Goal: Transaction & Acquisition: Obtain resource

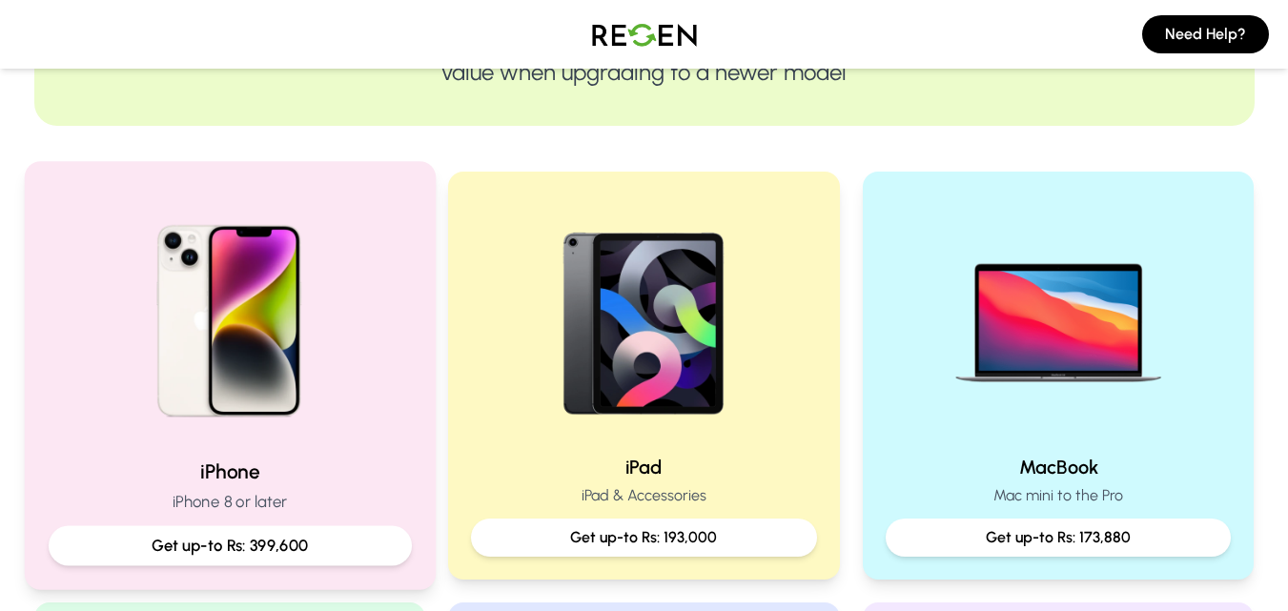
scroll to position [281, 0]
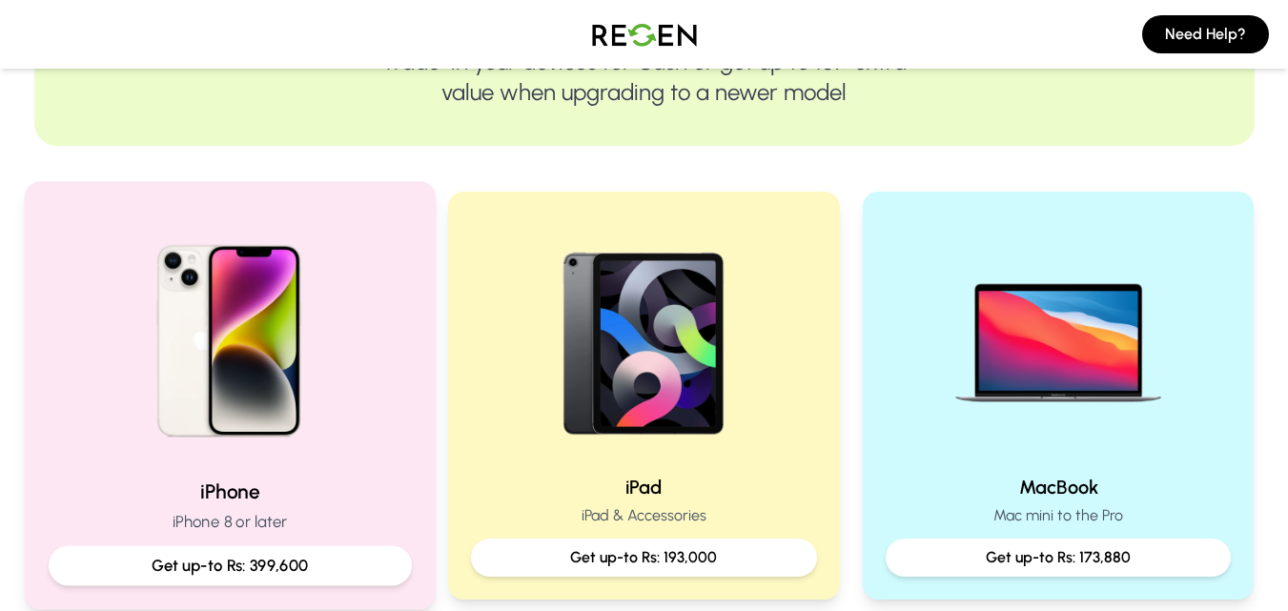
click at [367, 317] on div at bounding box center [229, 334] width 363 height 257
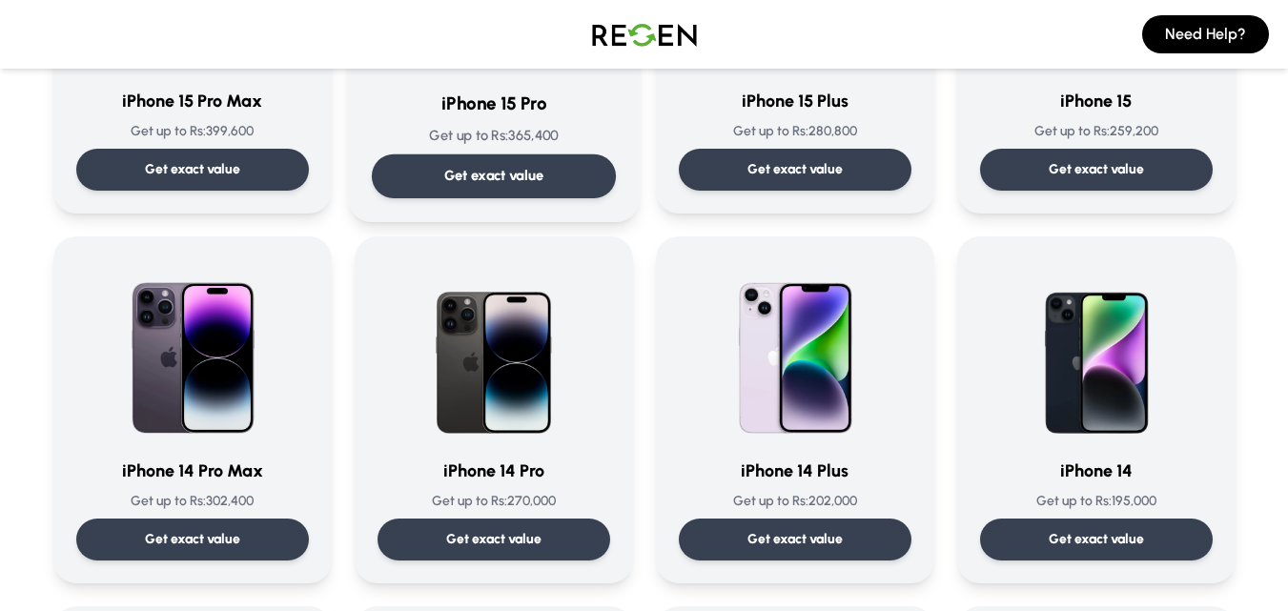
scroll to position [362, 0]
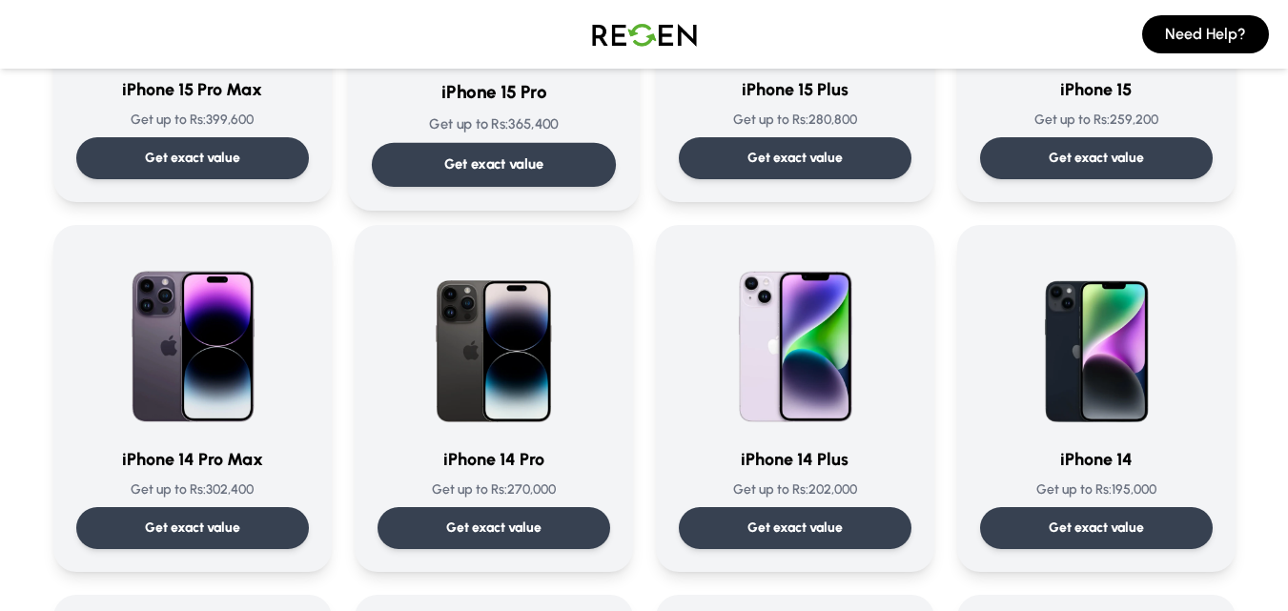
click at [371, 318] on div "iPhone 14 Pro Get up to Rs: 270,000 Get exact value iPhone 14 Pro Get up to Rs:…" at bounding box center [494, 398] width 278 height 347
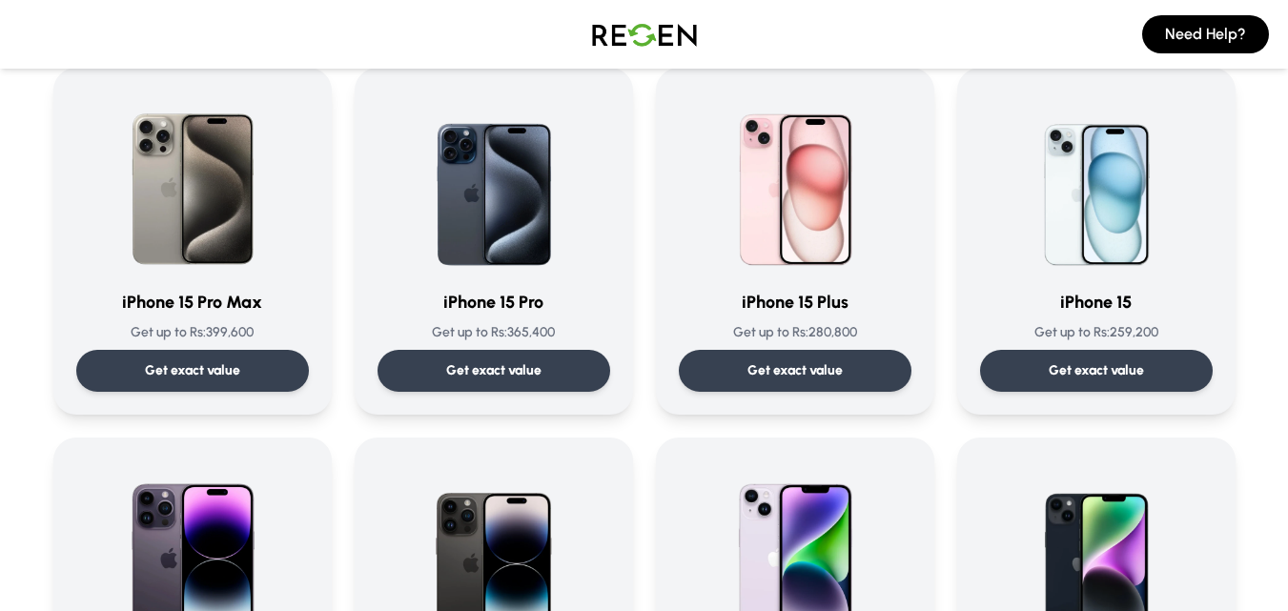
scroll to position [148, 0]
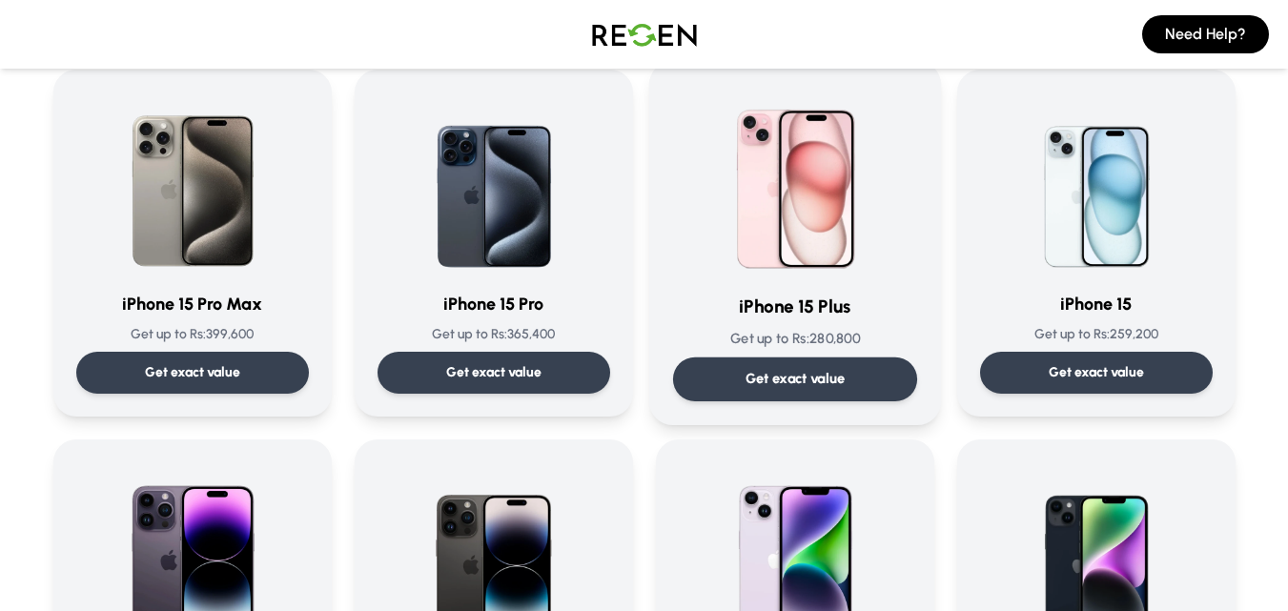
click at [787, 381] on p "Get exact value" at bounding box center [795, 379] width 100 height 20
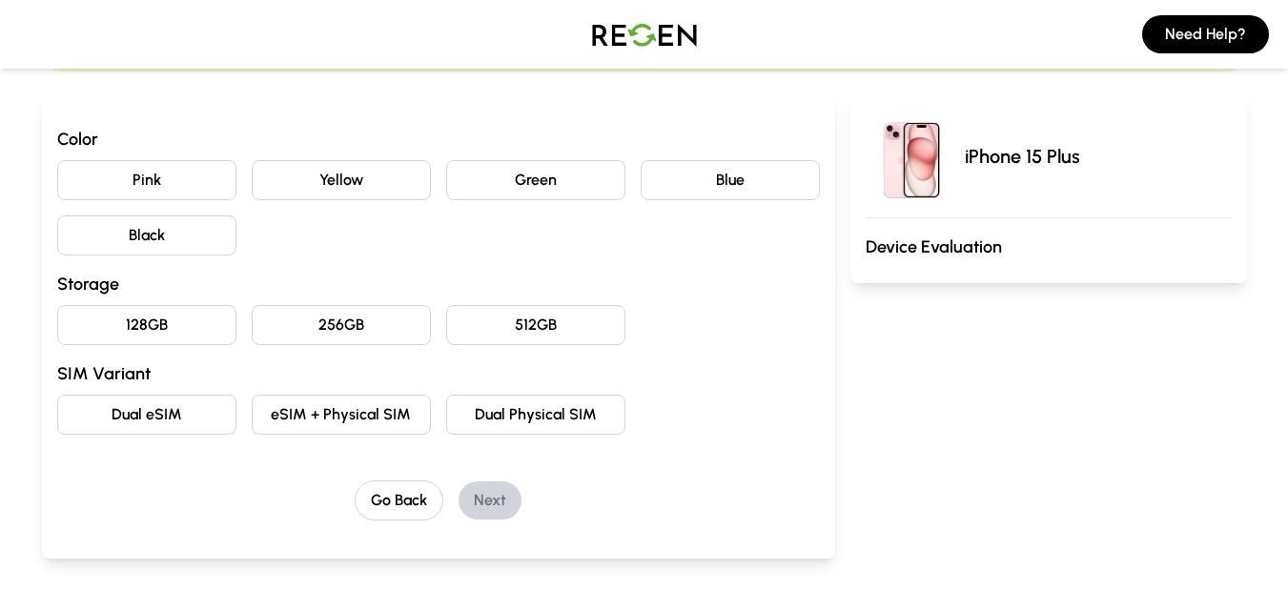
scroll to position [172, 0]
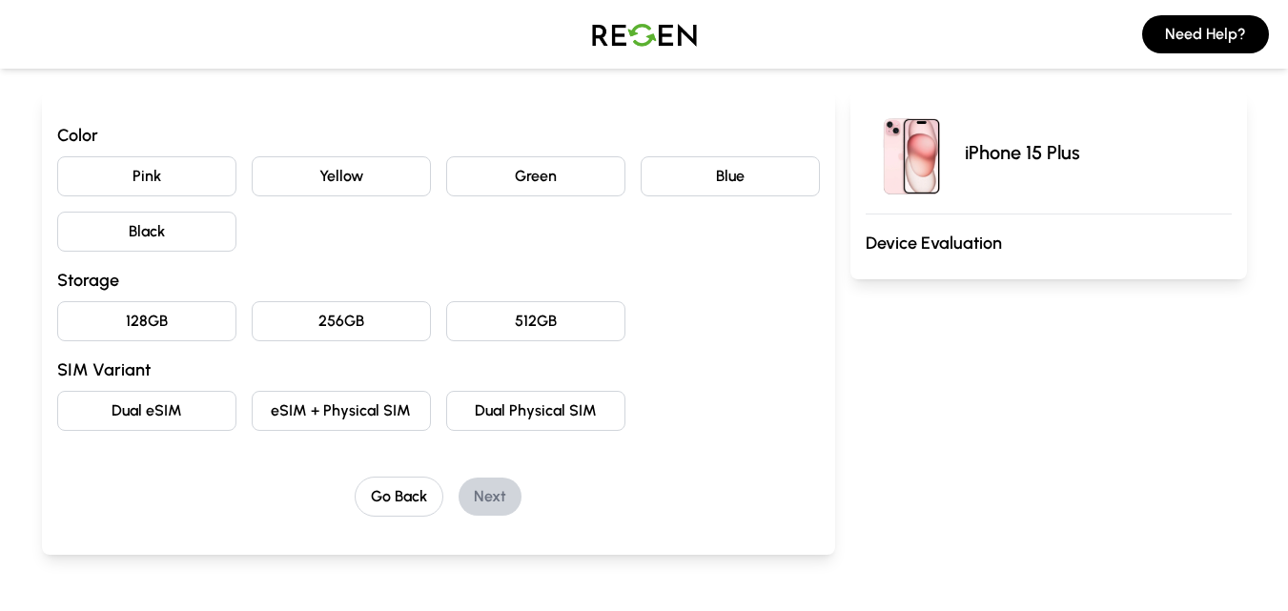
click at [531, 327] on button "512GB" at bounding box center [535, 321] width 179 height 40
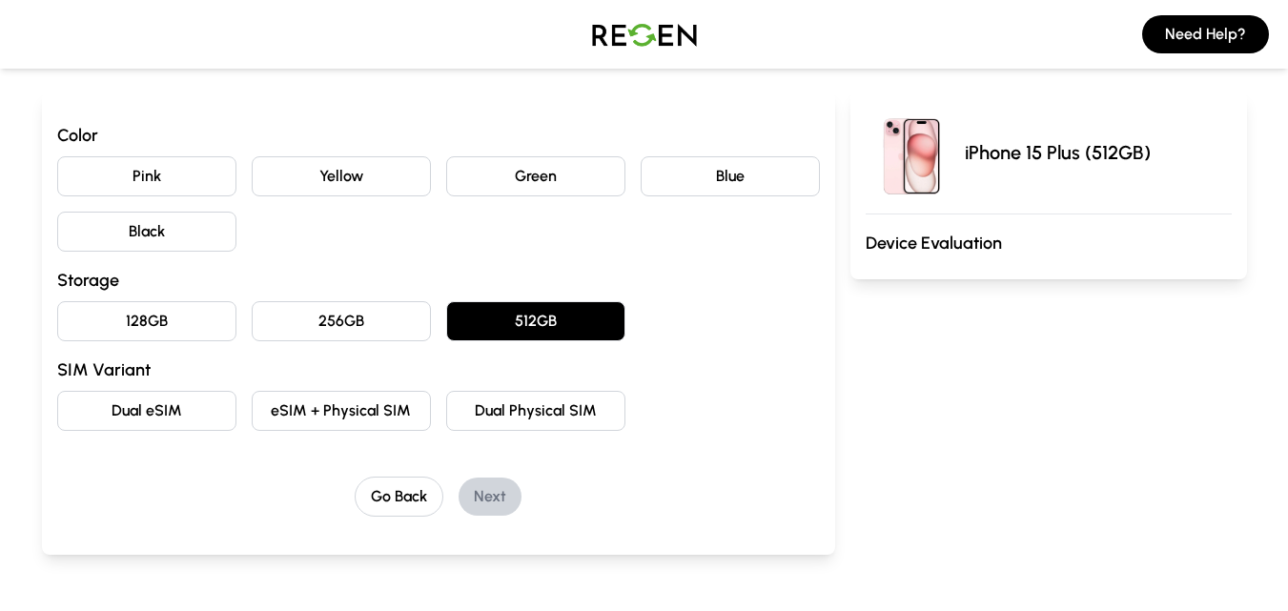
click at [380, 416] on button "eSIM + Physical SIM" at bounding box center [341, 411] width 179 height 40
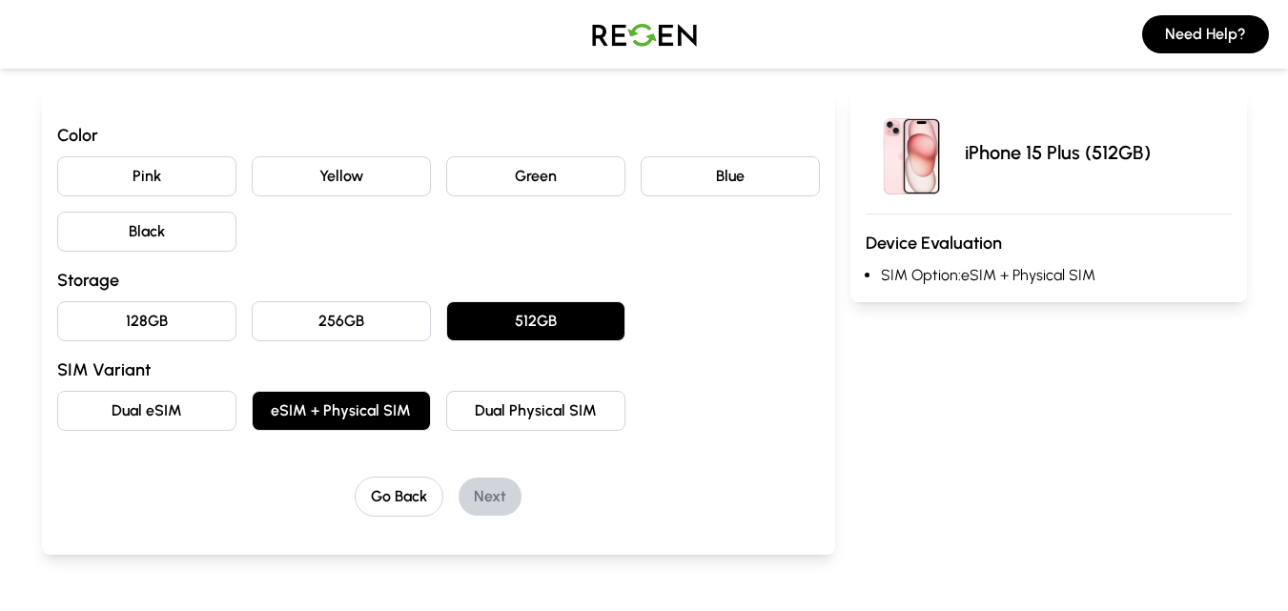
click at [462, 416] on button "Dual Physical SIM" at bounding box center [535, 411] width 179 height 40
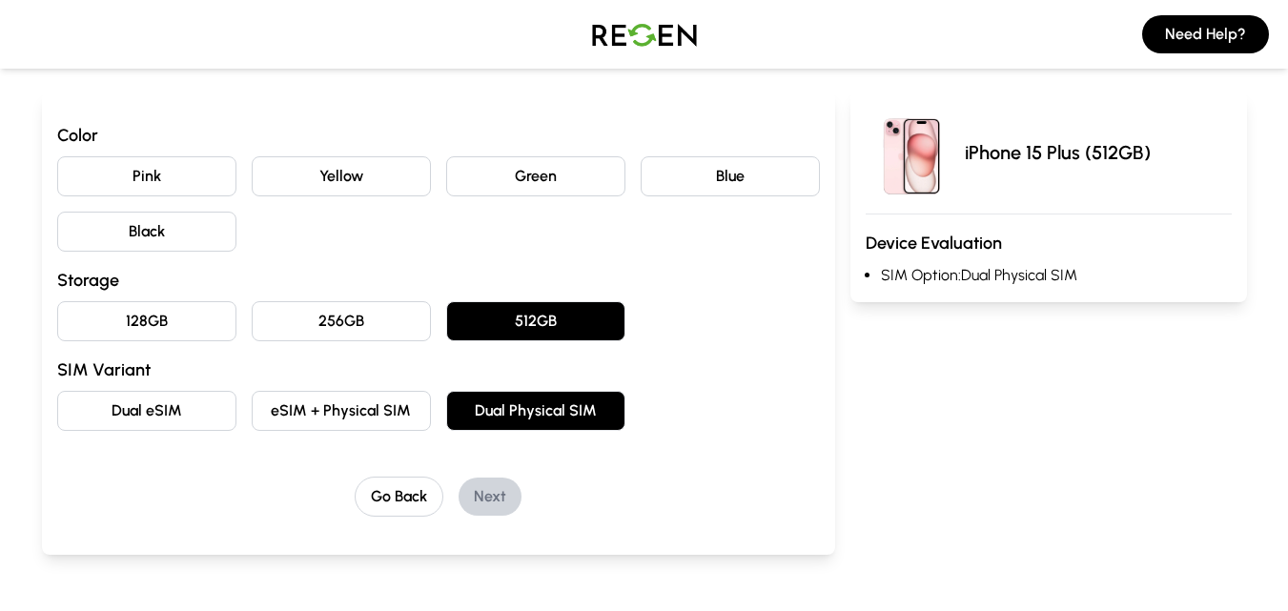
click at [347, 413] on button "eSIM + Physical SIM" at bounding box center [341, 411] width 179 height 40
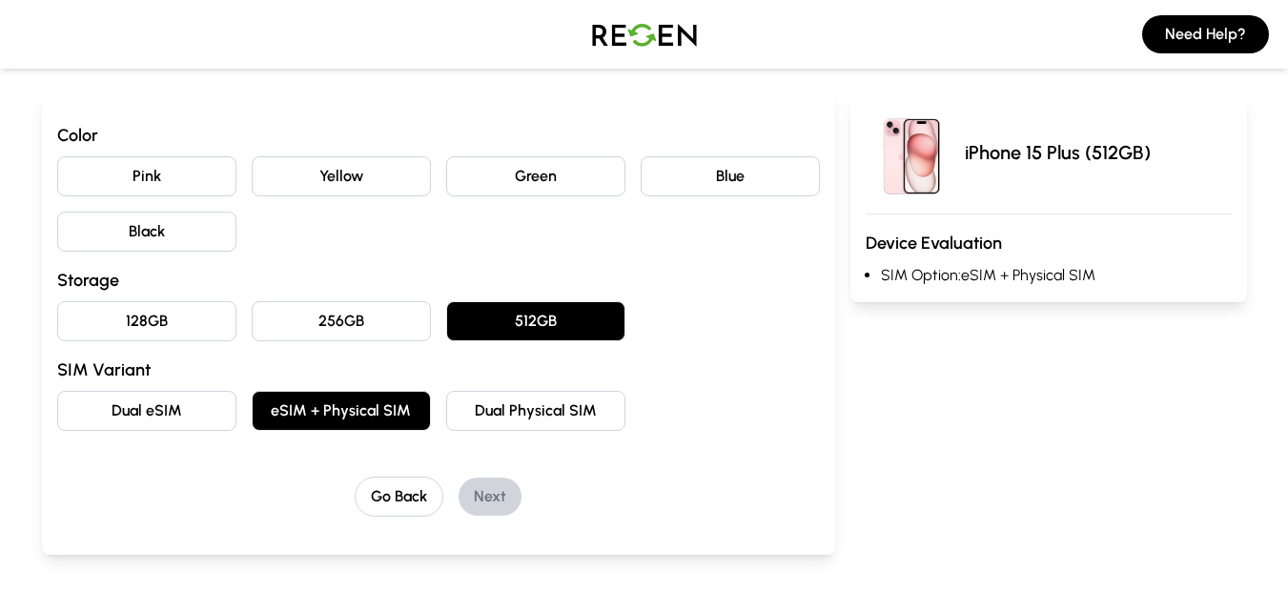
click at [195, 410] on button "Dual eSIM" at bounding box center [146, 411] width 179 height 40
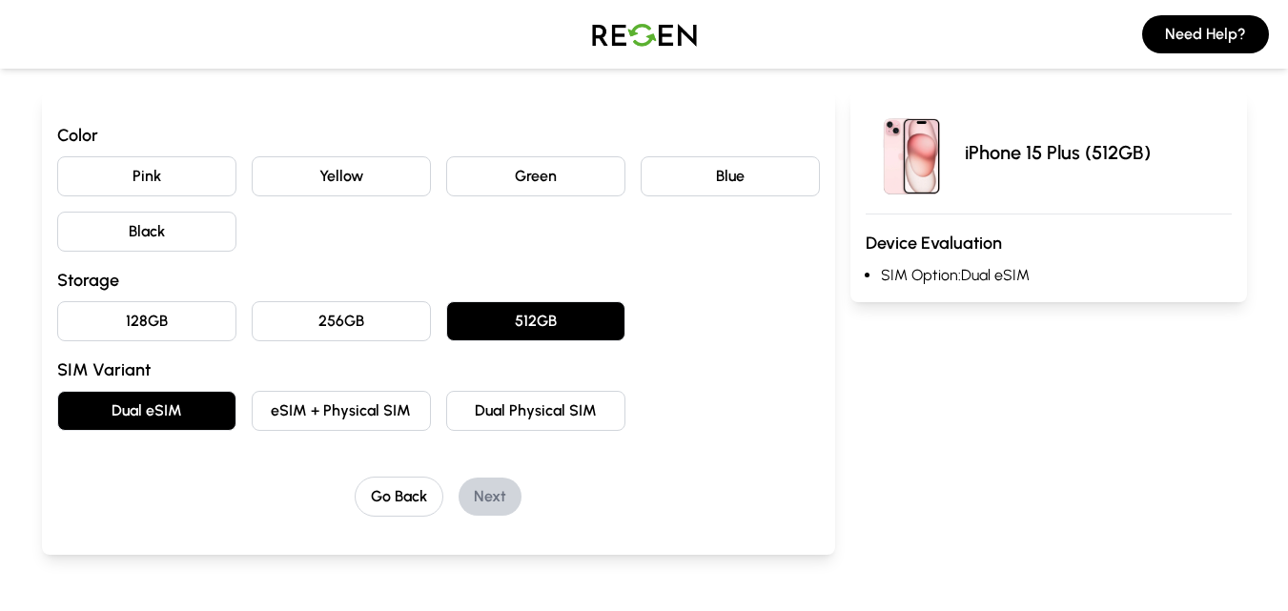
click at [300, 413] on button "eSIM + Physical SIM" at bounding box center [341, 411] width 179 height 40
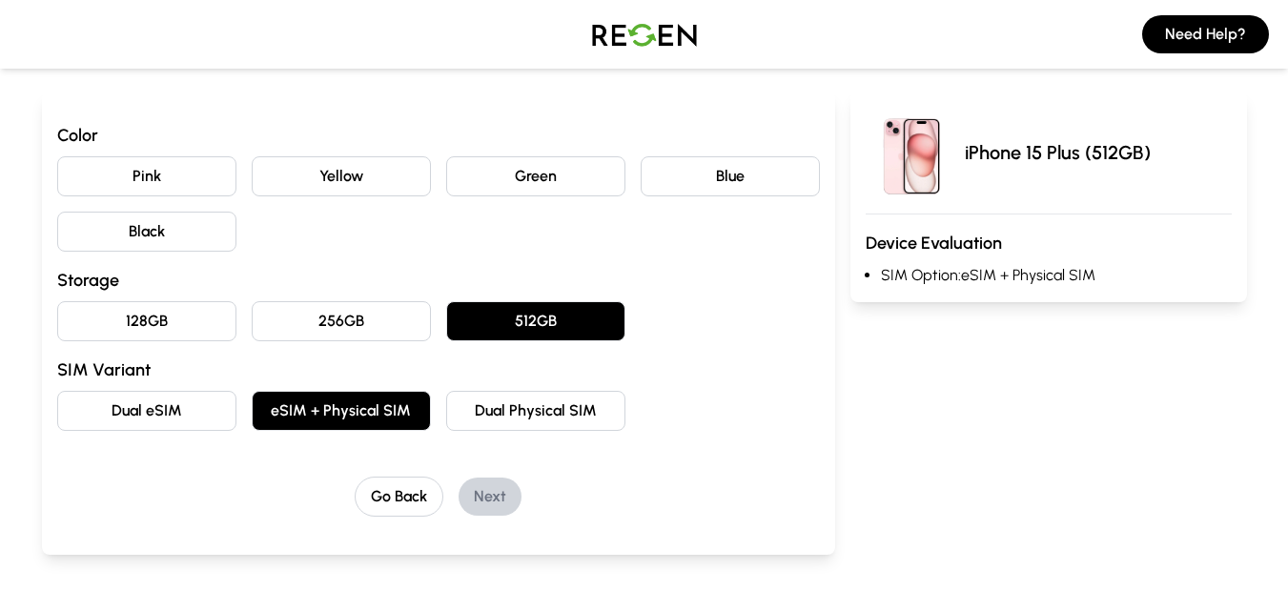
click at [188, 163] on button "Pink" at bounding box center [146, 176] width 179 height 40
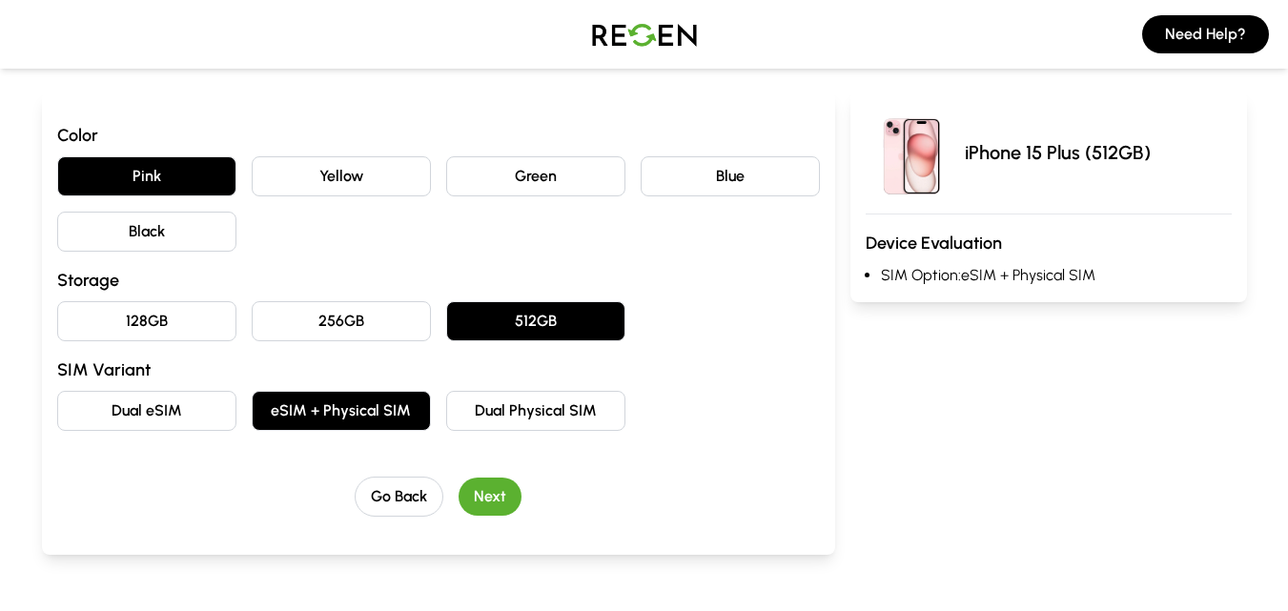
click at [493, 501] on button "Next" at bounding box center [490, 497] width 63 height 38
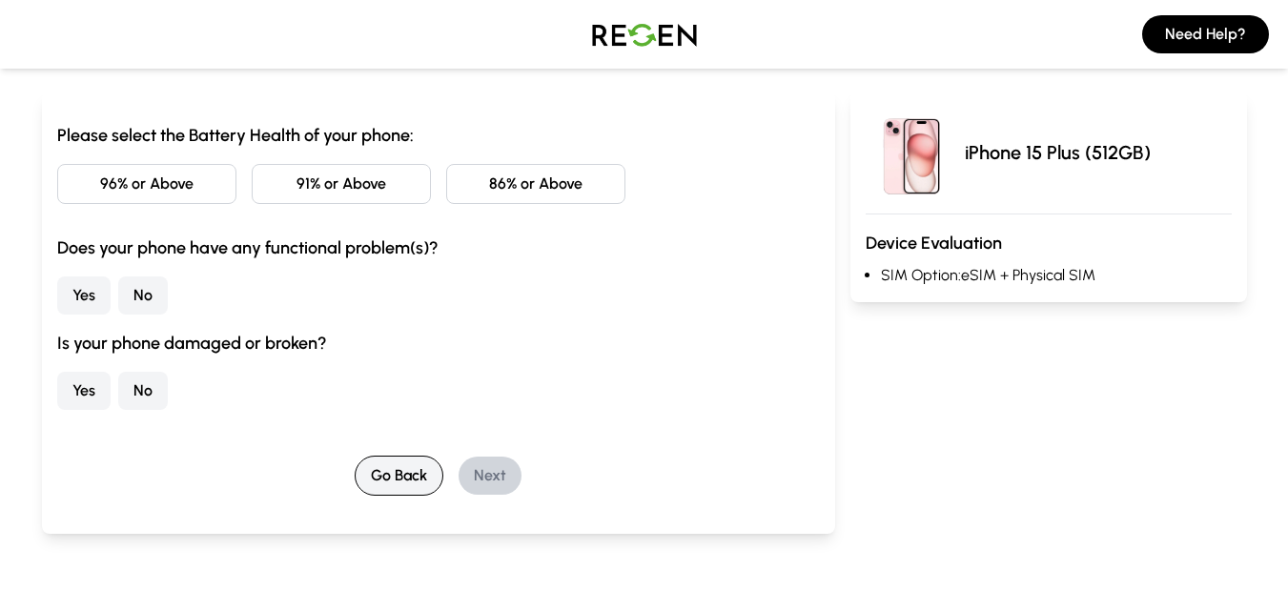
click at [420, 480] on button "Go Back" at bounding box center [399, 476] width 89 height 40
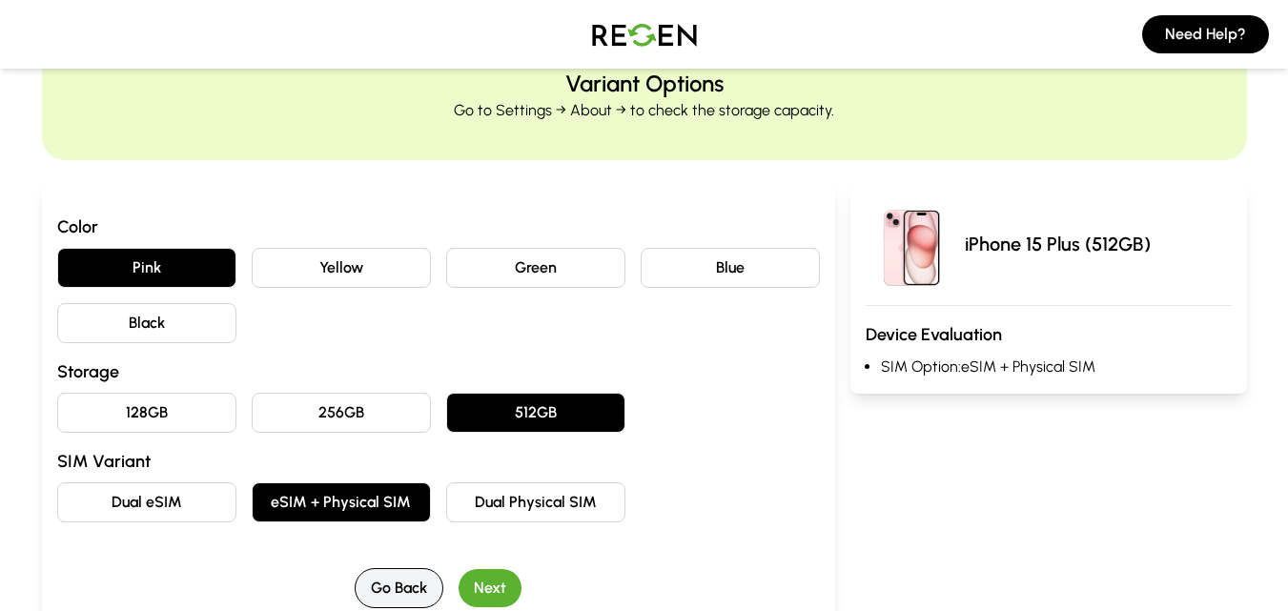
scroll to position [0, 0]
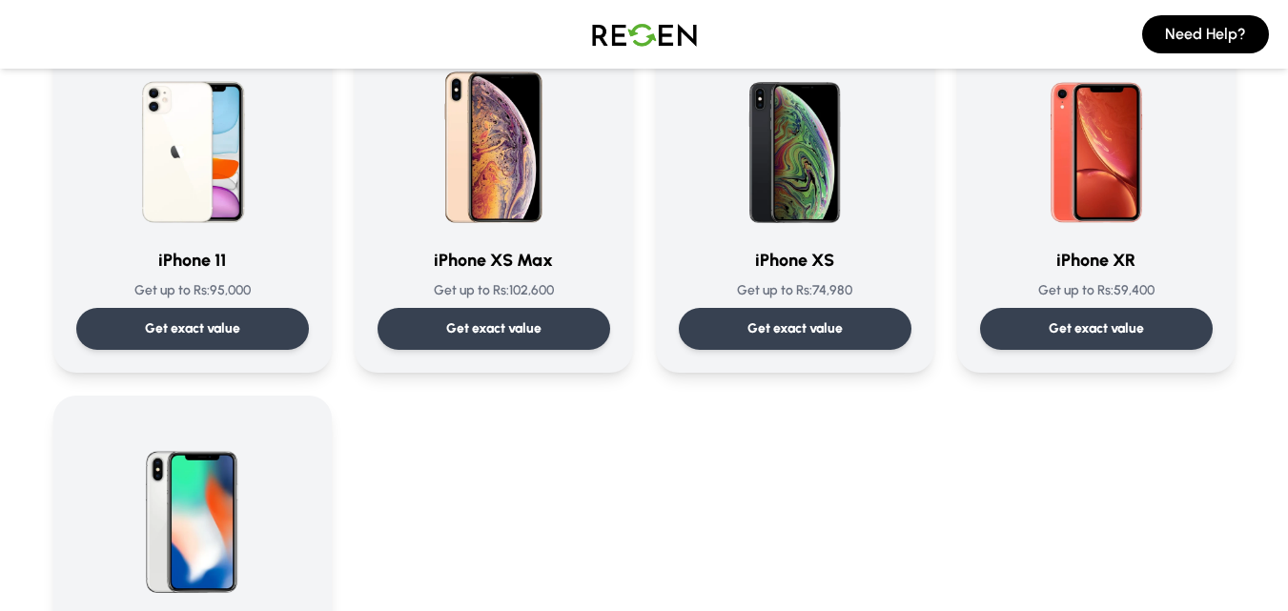
scroll to position [2052, 0]
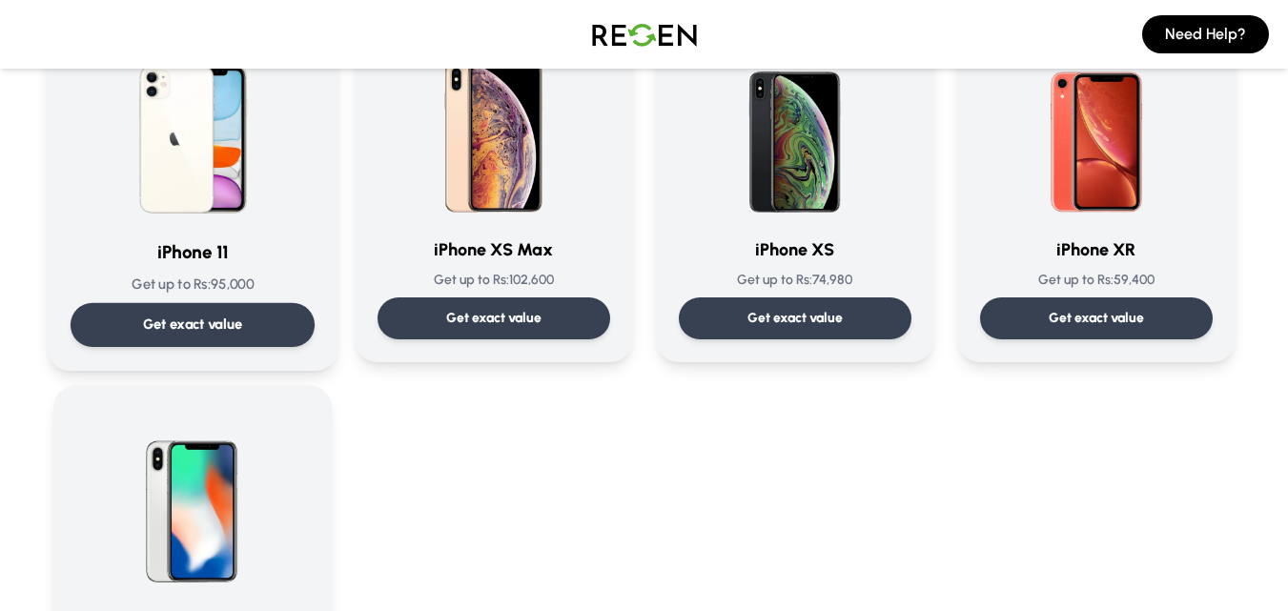
click at [187, 332] on p "Get exact value" at bounding box center [192, 325] width 100 height 20
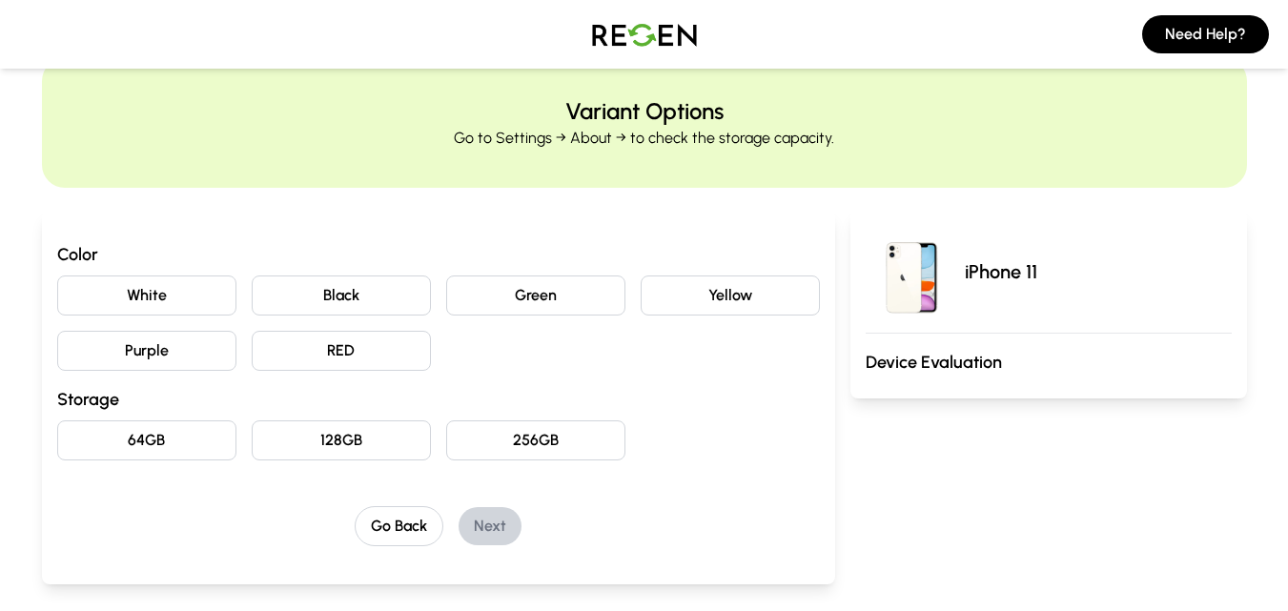
scroll to position [60, 0]
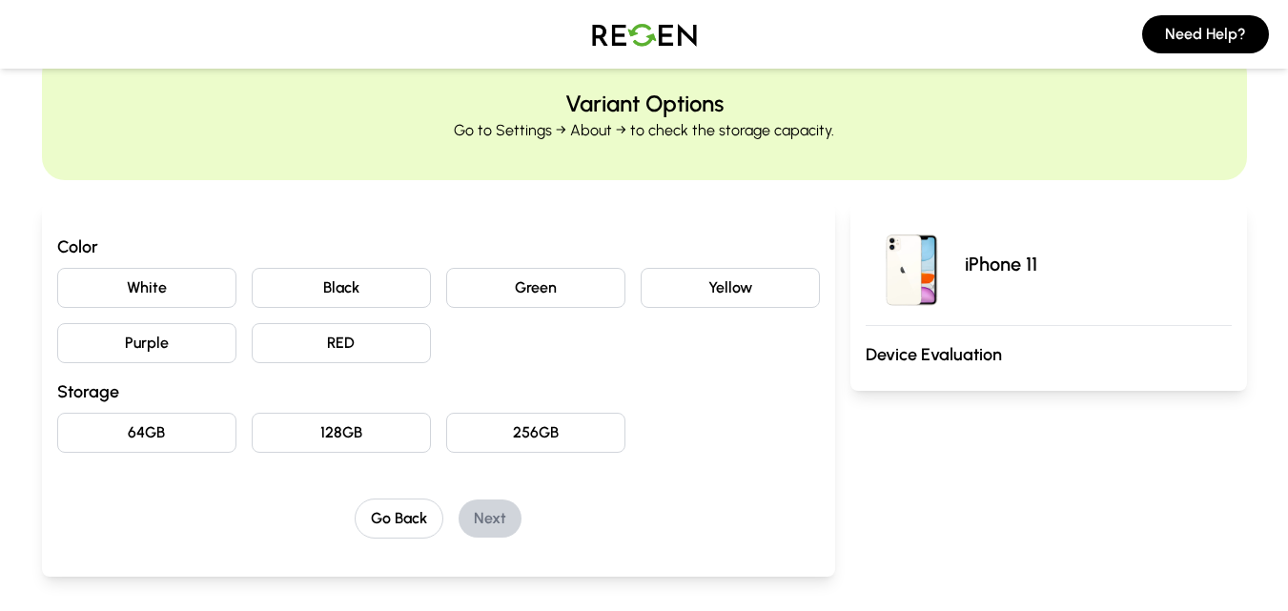
click at [170, 333] on button "Purple" at bounding box center [146, 343] width 179 height 40
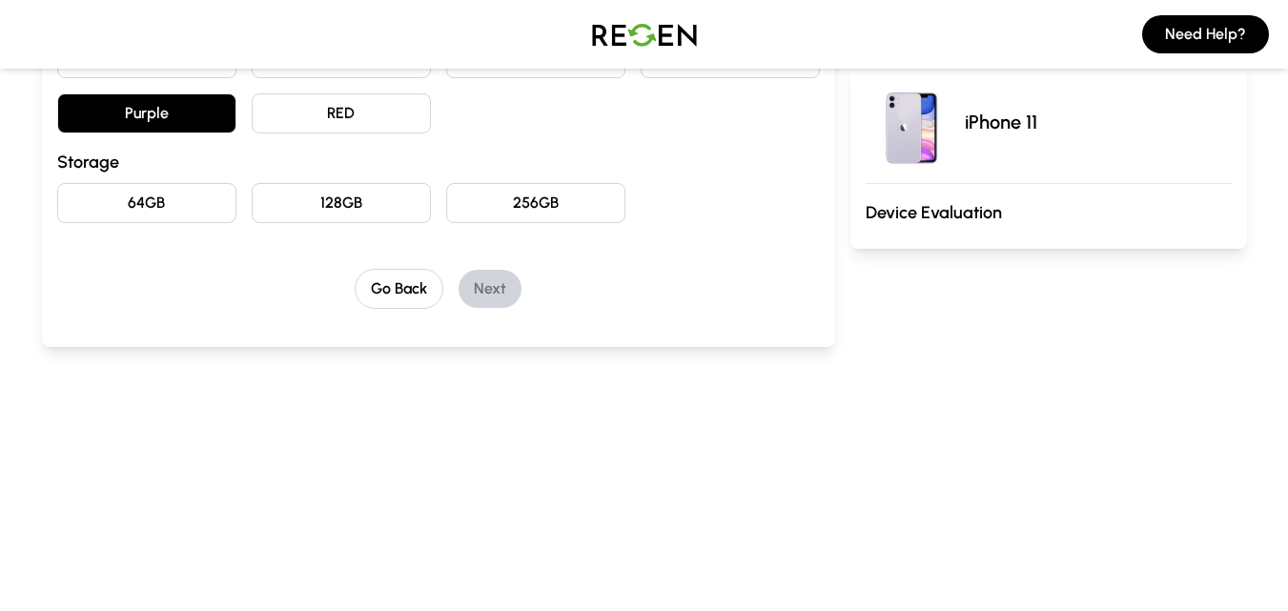
scroll to position [315, 0]
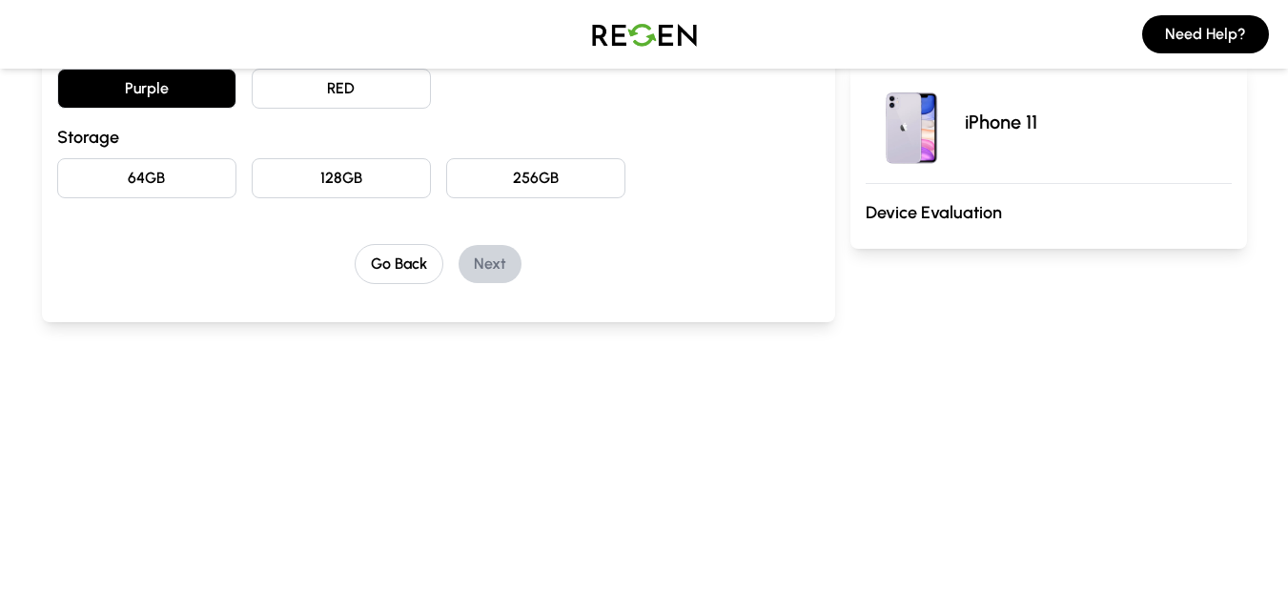
click at [370, 173] on button "128GB" at bounding box center [341, 178] width 179 height 40
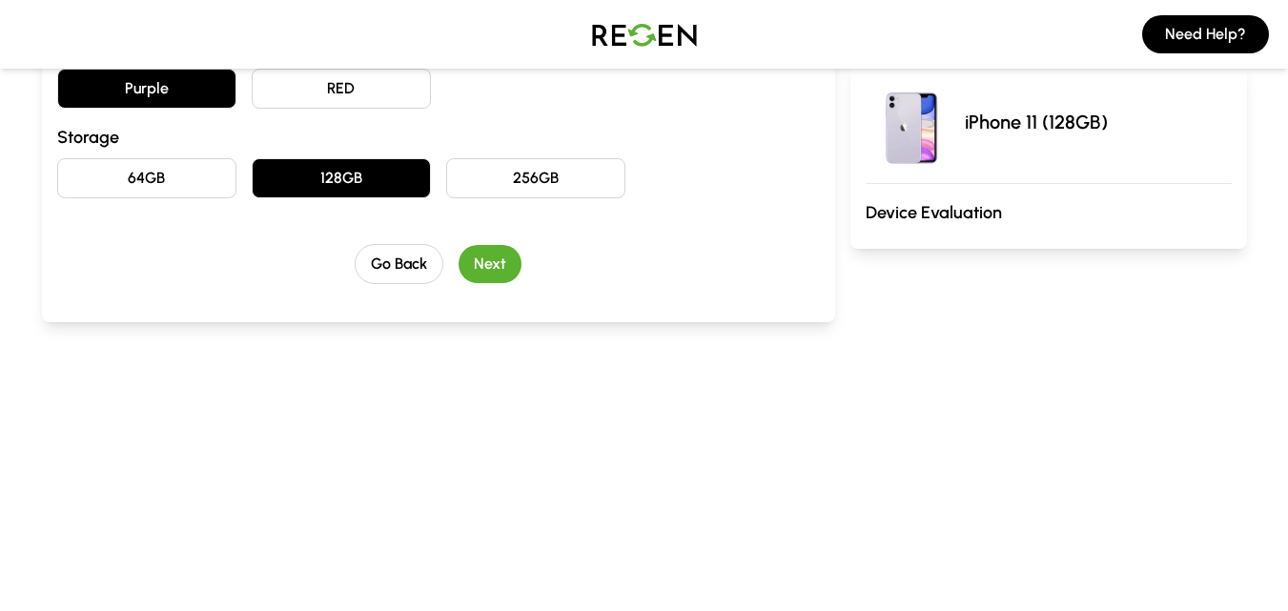
click at [503, 267] on button "Next" at bounding box center [490, 264] width 63 height 38
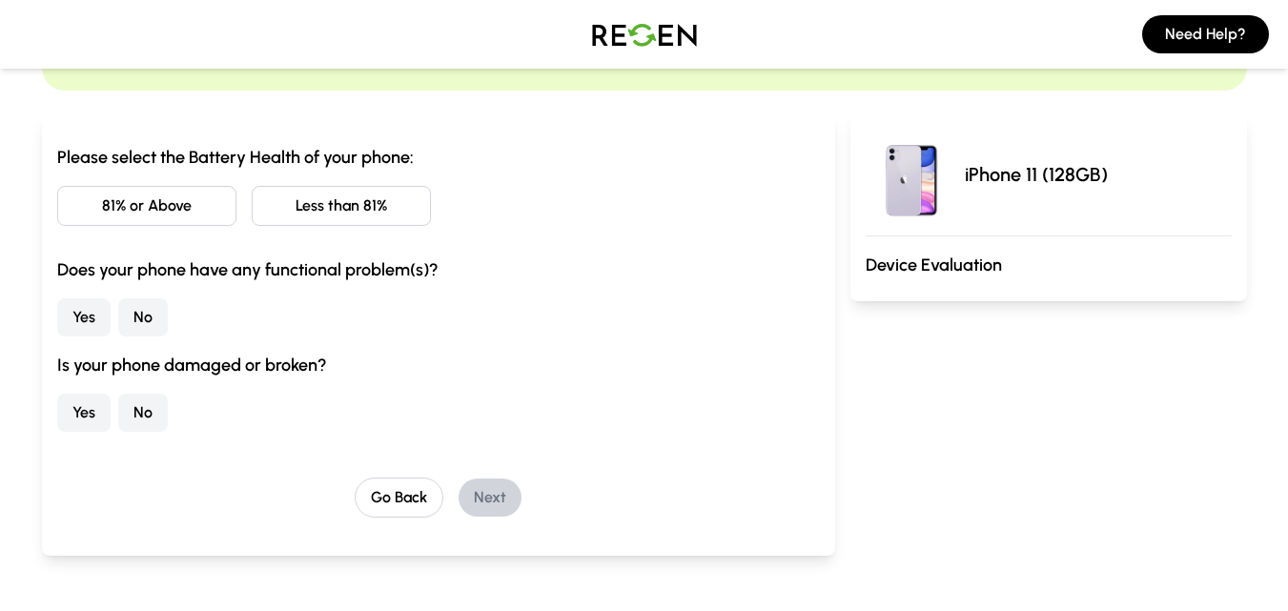
scroll to position [162, 0]
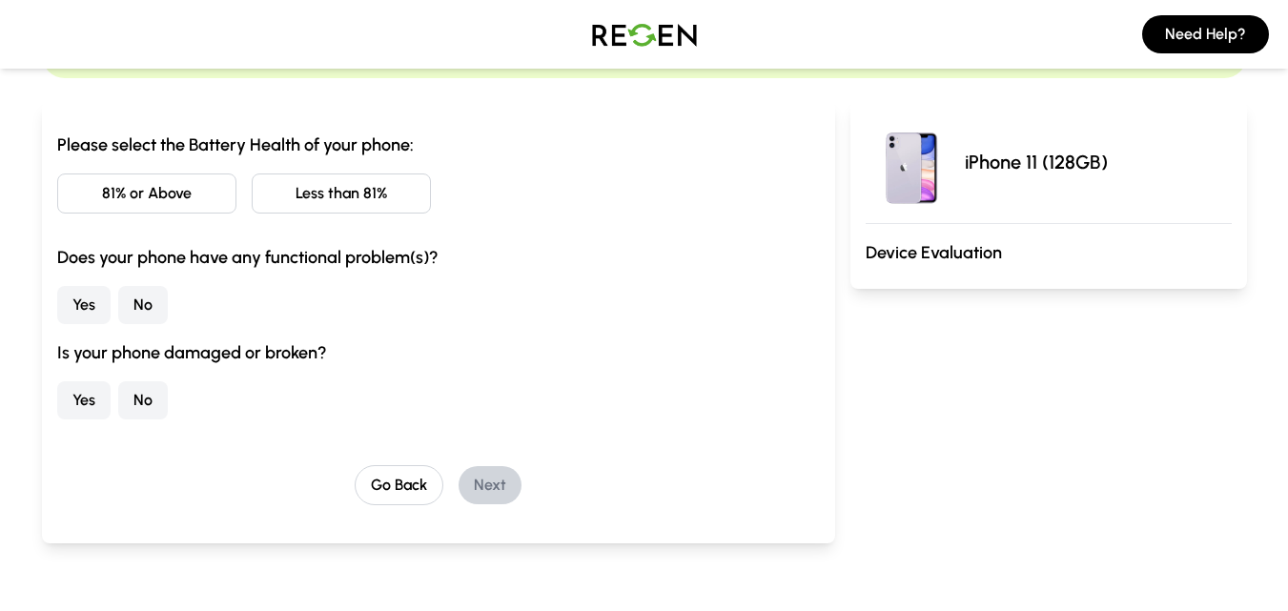
click at [149, 405] on button "No" at bounding box center [143, 400] width 50 height 38
click at [152, 306] on button "No" at bounding box center [143, 305] width 50 height 38
click at [170, 198] on button "81% or Above" at bounding box center [146, 194] width 179 height 40
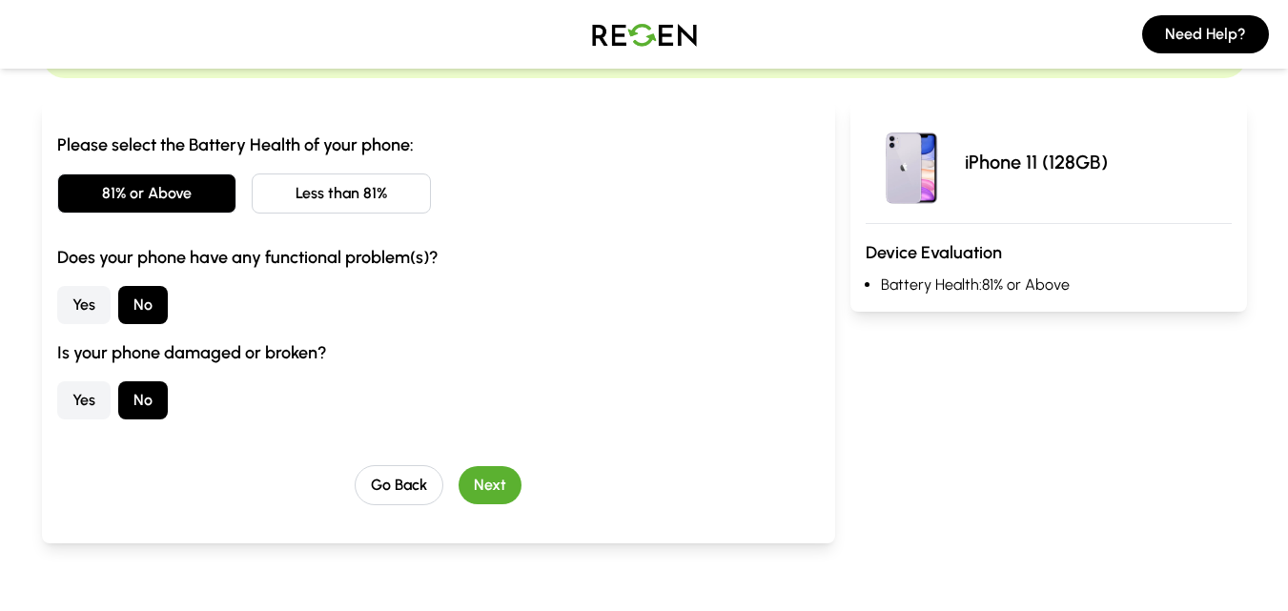
click at [489, 486] on button "Next" at bounding box center [490, 485] width 63 height 38
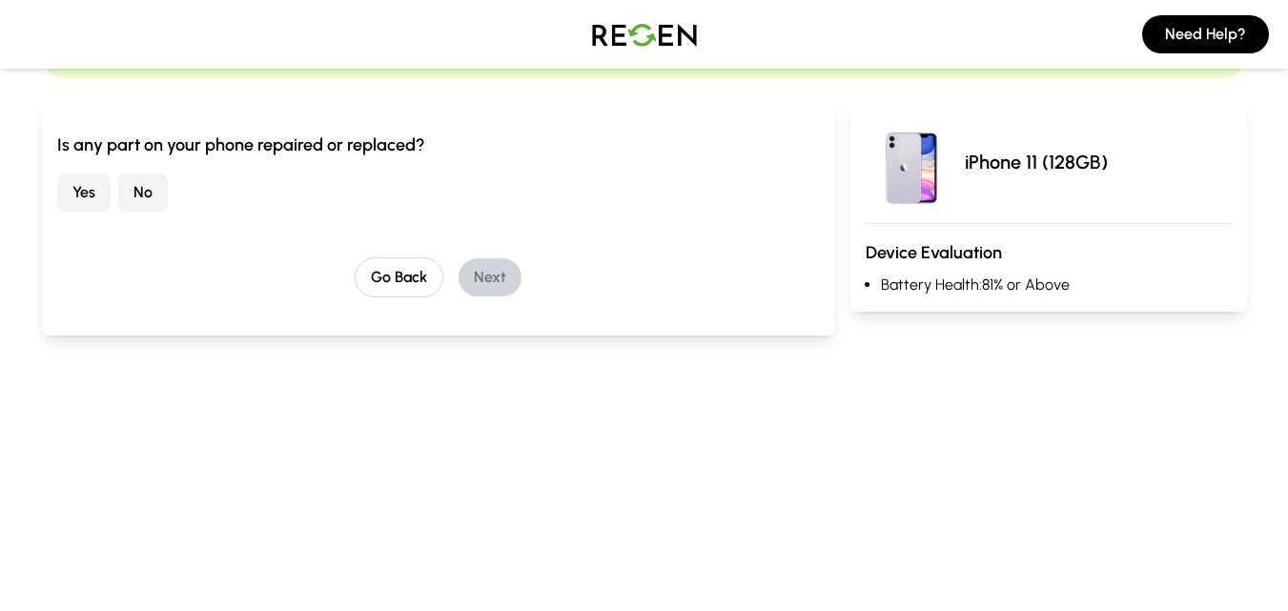
click at [145, 198] on button "No" at bounding box center [143, 193] width 50 height 38
click at [501, 278] on button "Next" at bounding box center [490, 277] width 63 height 38
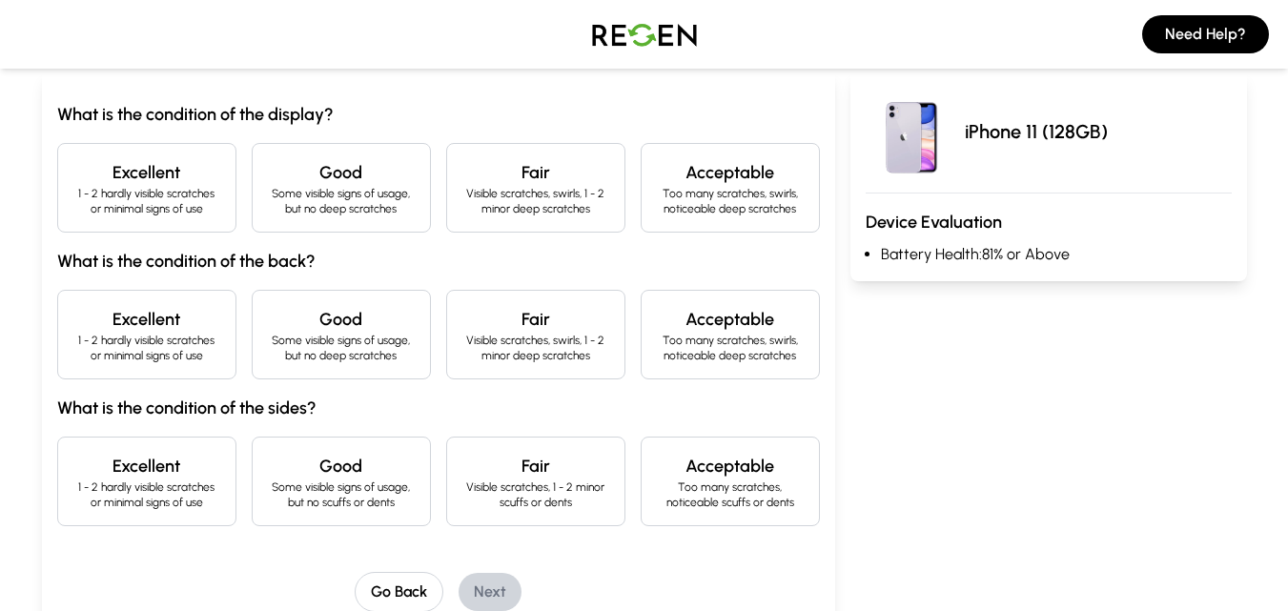
scroll to position [195, 0]
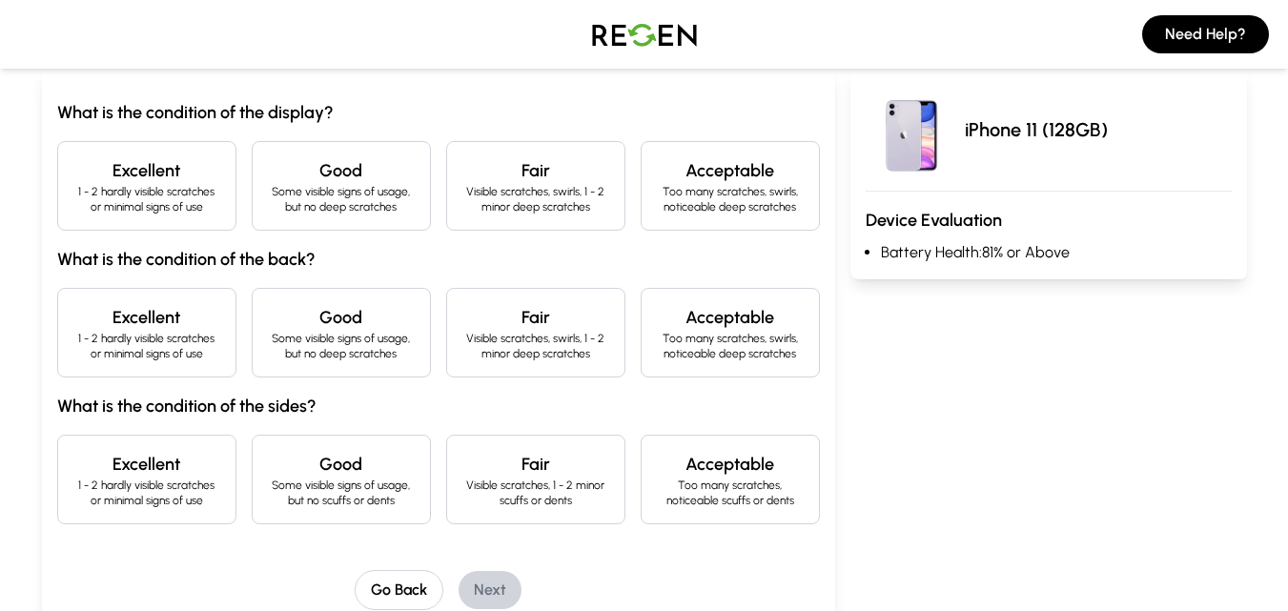
click at [187, 173] on h4 "Excellent" at bounding box center [146, 170] width 147 height 27
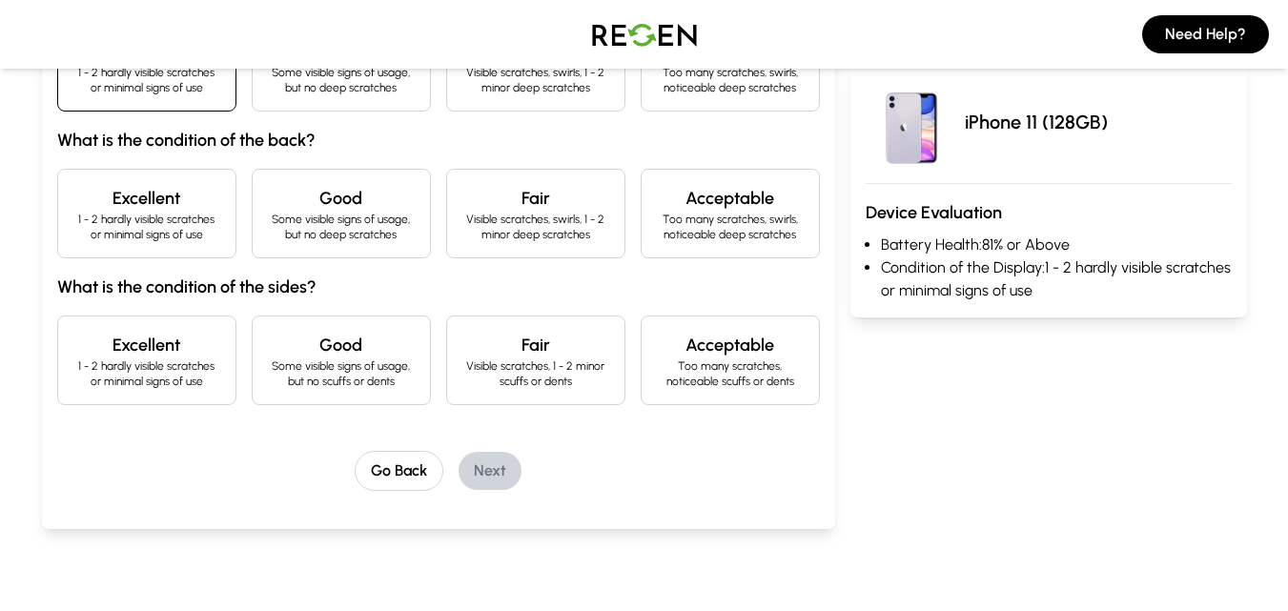
scroll to position [321, 0]
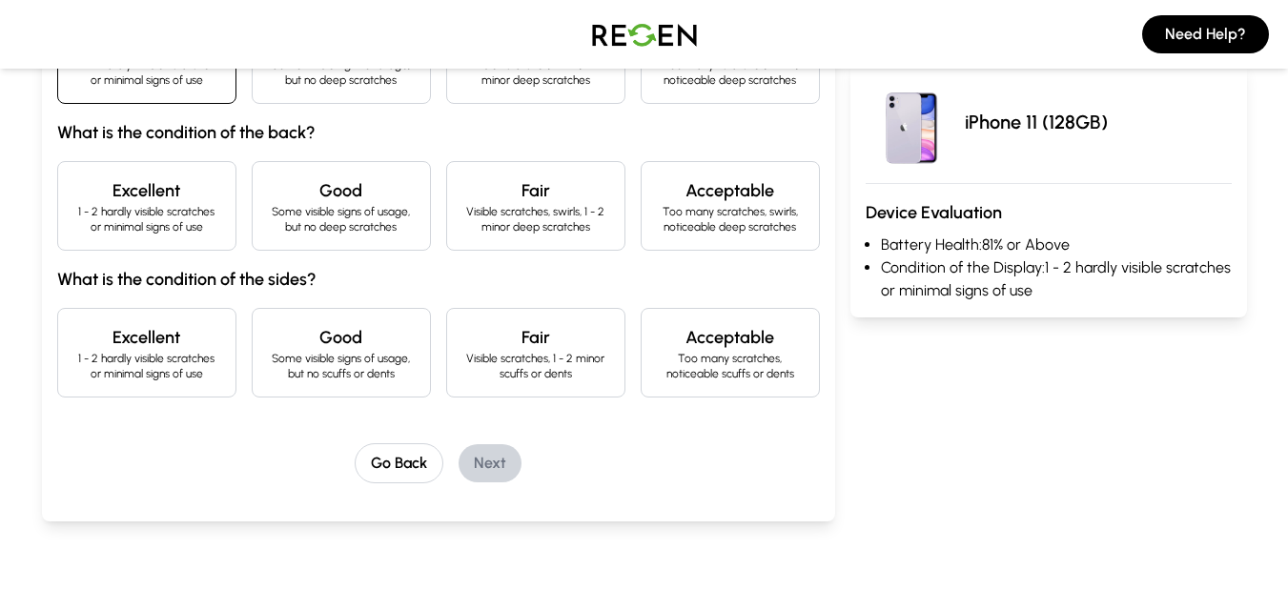
click at [191, 239] on div "Excellent 1 - 2 hardly visible scratches or minimal signs of use" at bounding box center [146, 206] width 179 height 90
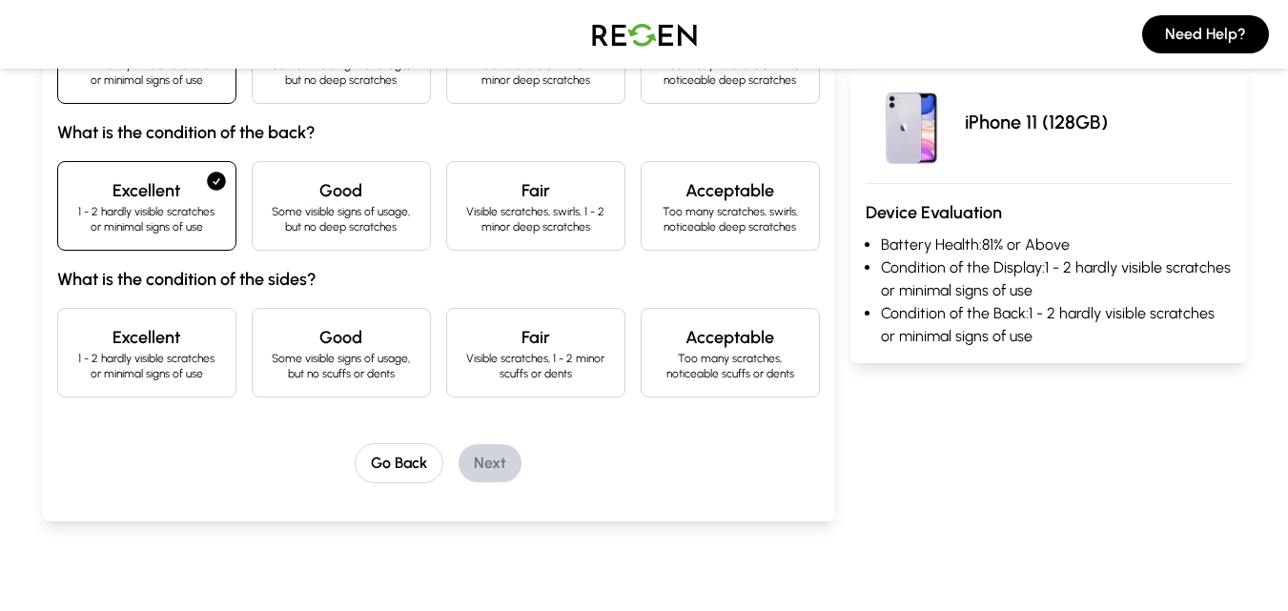
click at [206, 344] on h4 "Excellent" at bounding box center [146, 337] width 147 height 27
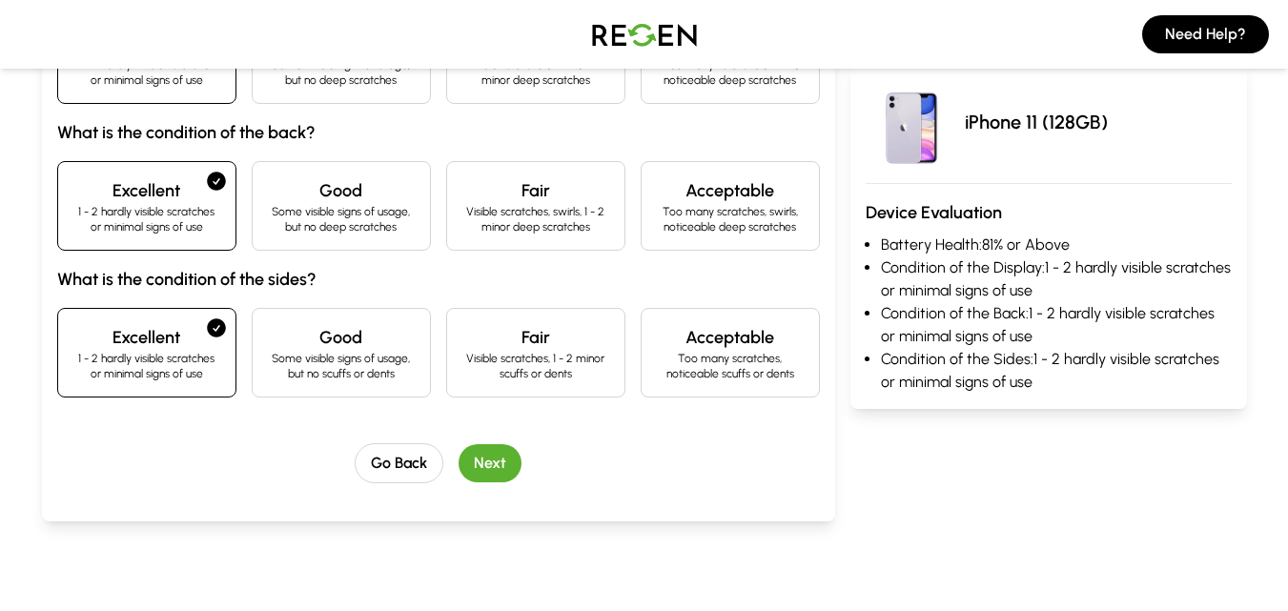
click at [493, 452] on button "Next" at bounding box center [490, 463] width 63 height 38
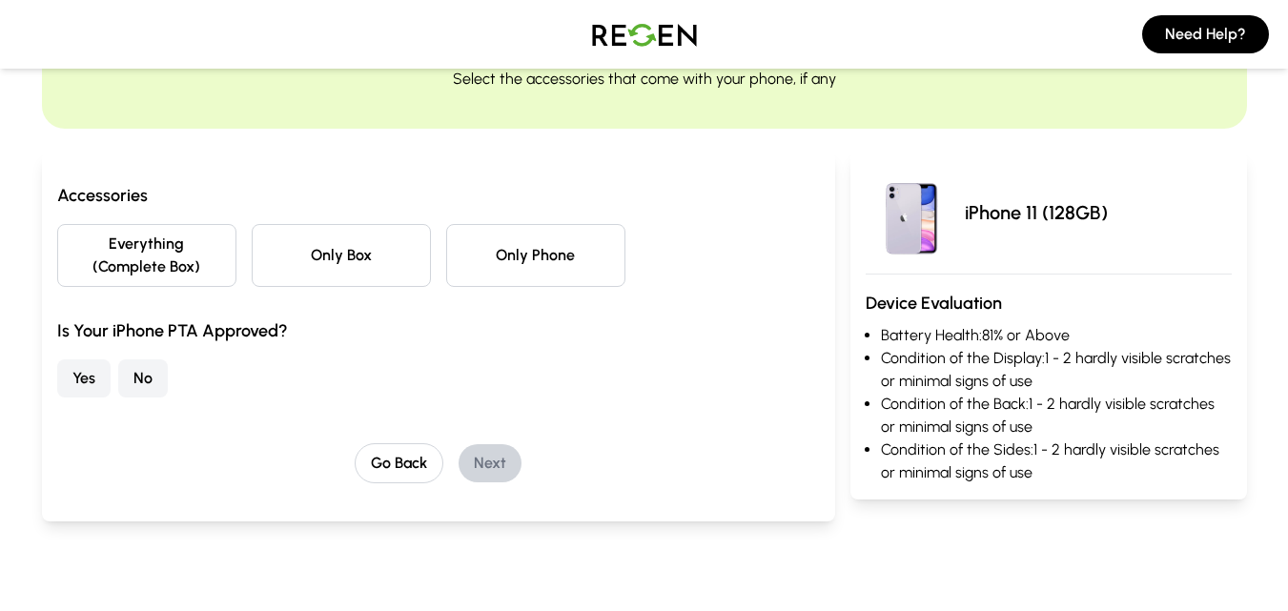
click at [162, 237] on button "Everything (Complete Box)" at bounding box center [146, 255] width 179 height 63
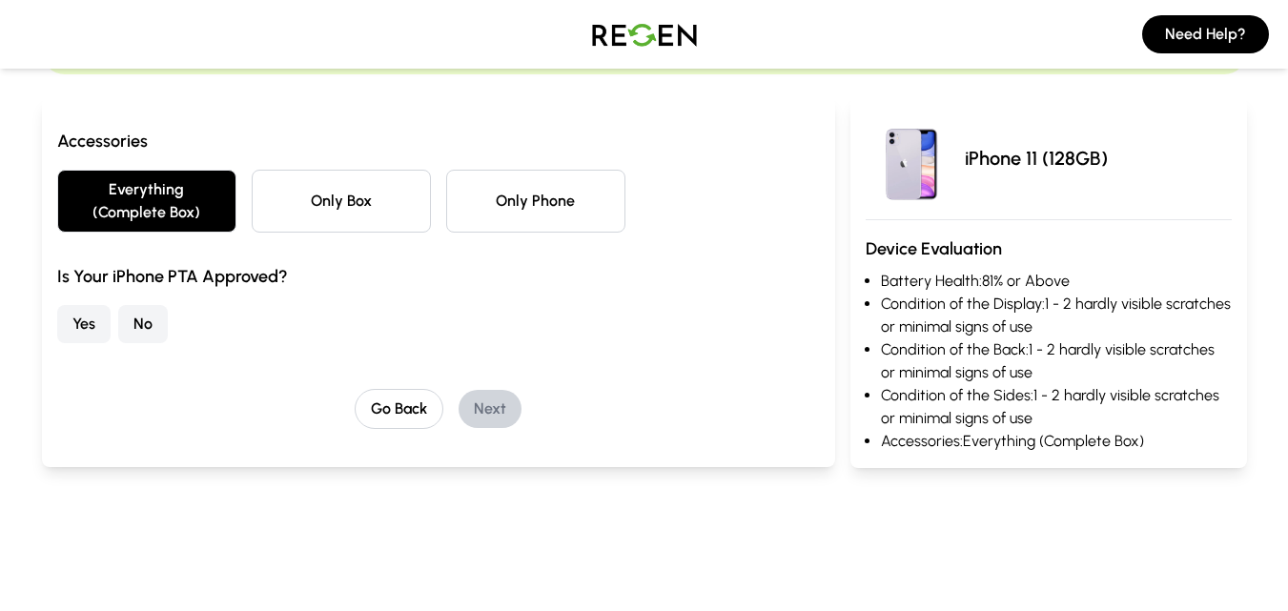
scroll to position [164, 0]
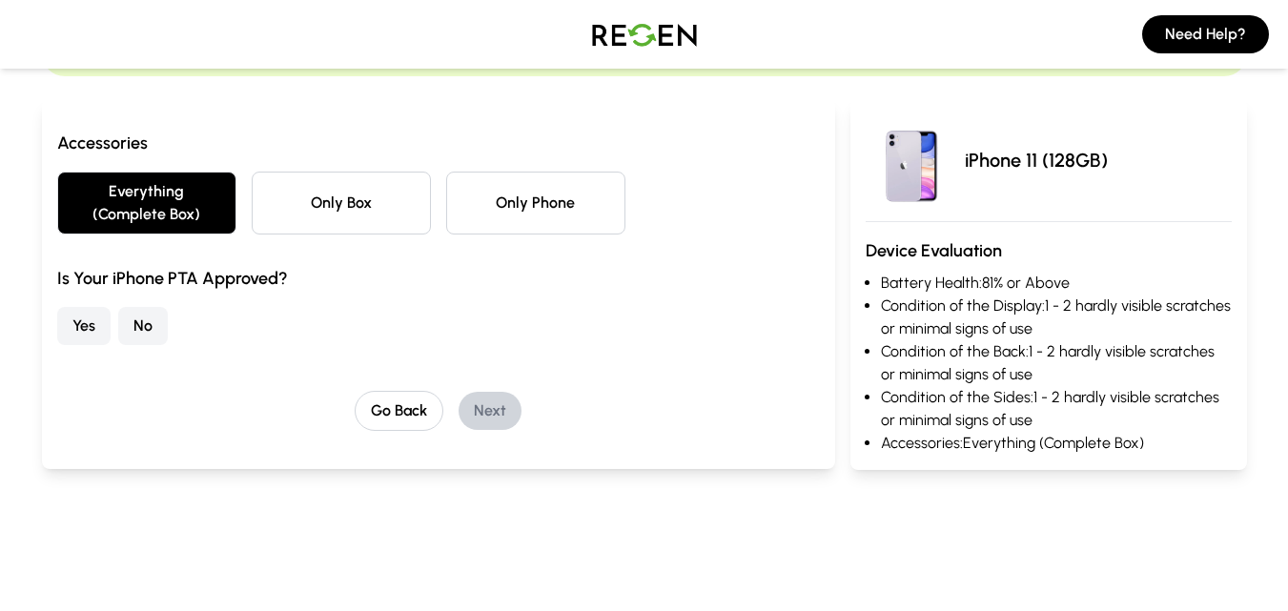
click at [84, 327] on button "Yes" at bounding box center [83, 326] width 53 height 38
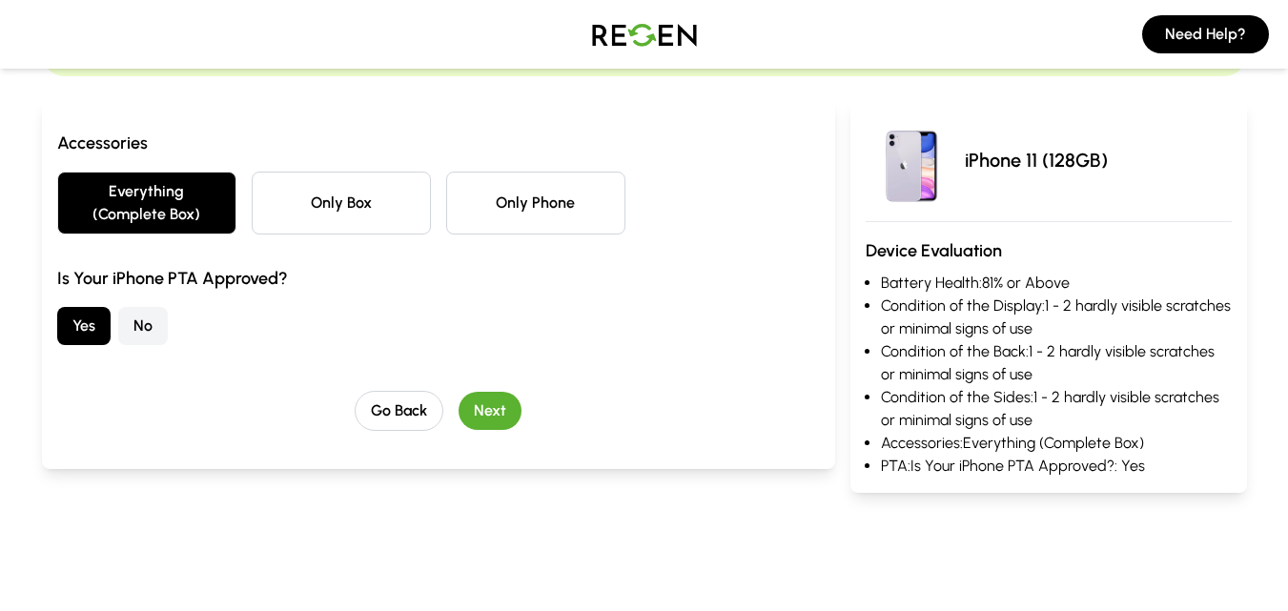
click at [499, 422] on button "Next" at bounding box center [490, 411] width 63 height 38
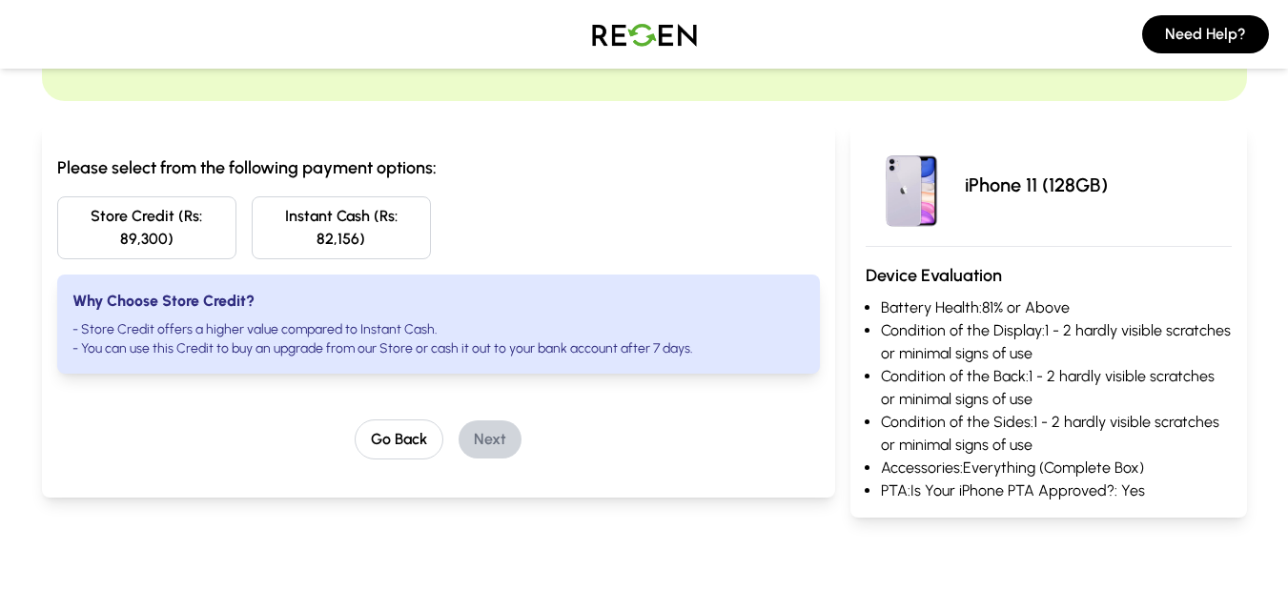
scroll to position [138, 0]
click at [195, 221] on button "Store Credit (Rs: 89,300)" at bounding box center [146, 228] width 179 height 63
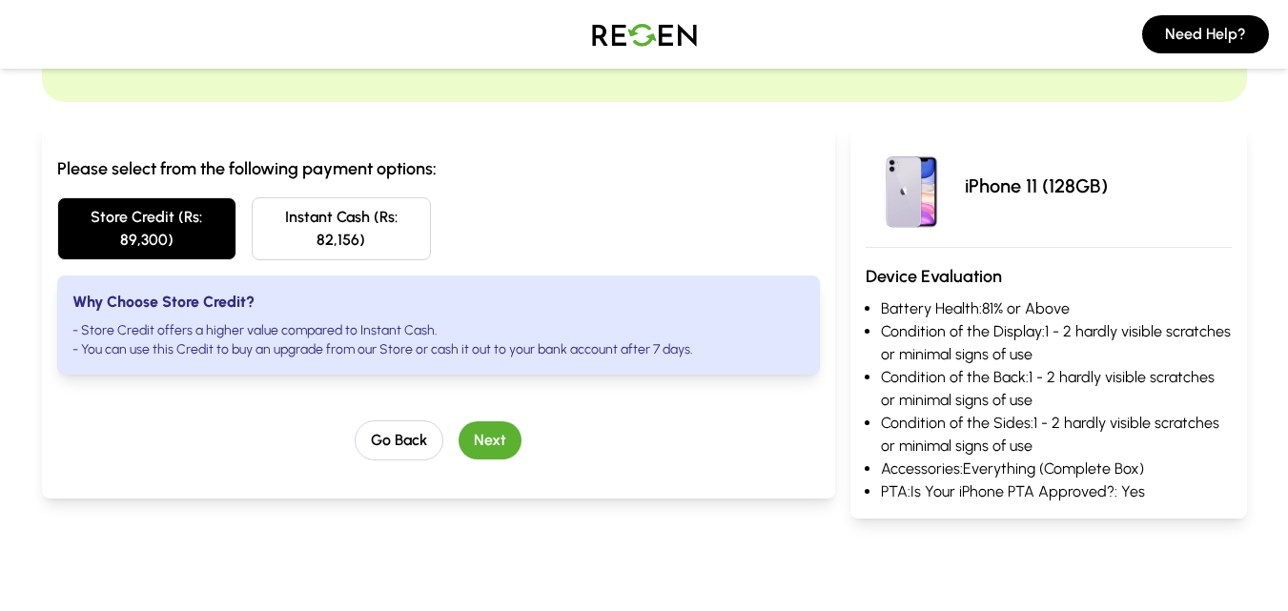
click at [496, 446] on button "Next" at bounding box center [490, 440] width 63 height 38
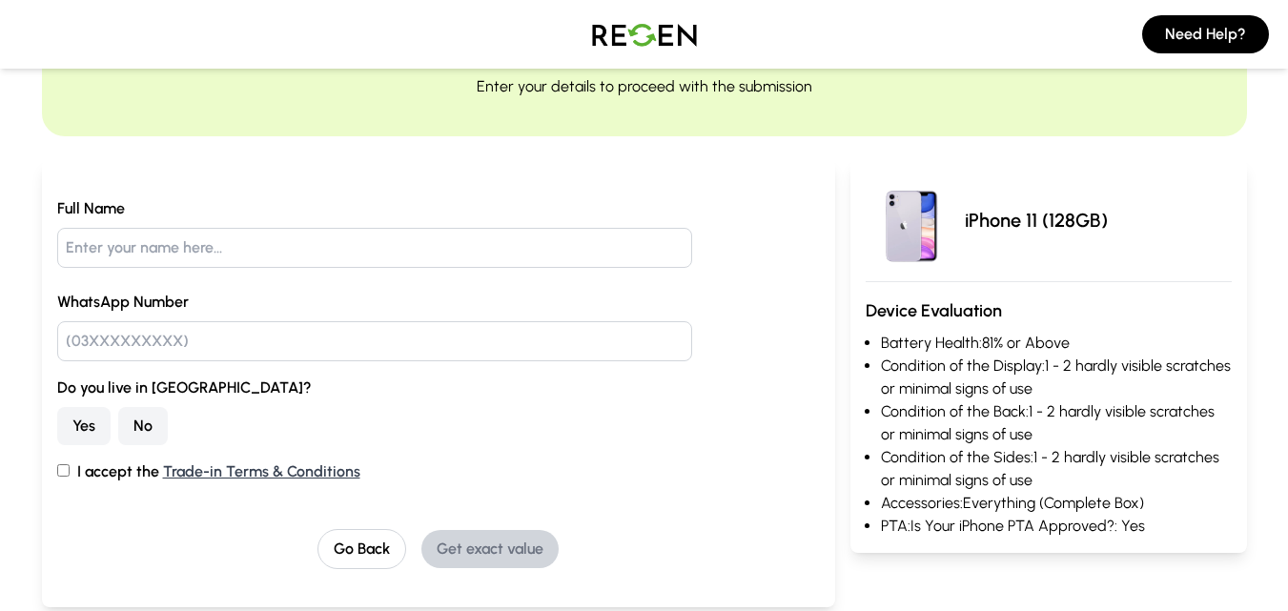
scroll to position [108, 0]
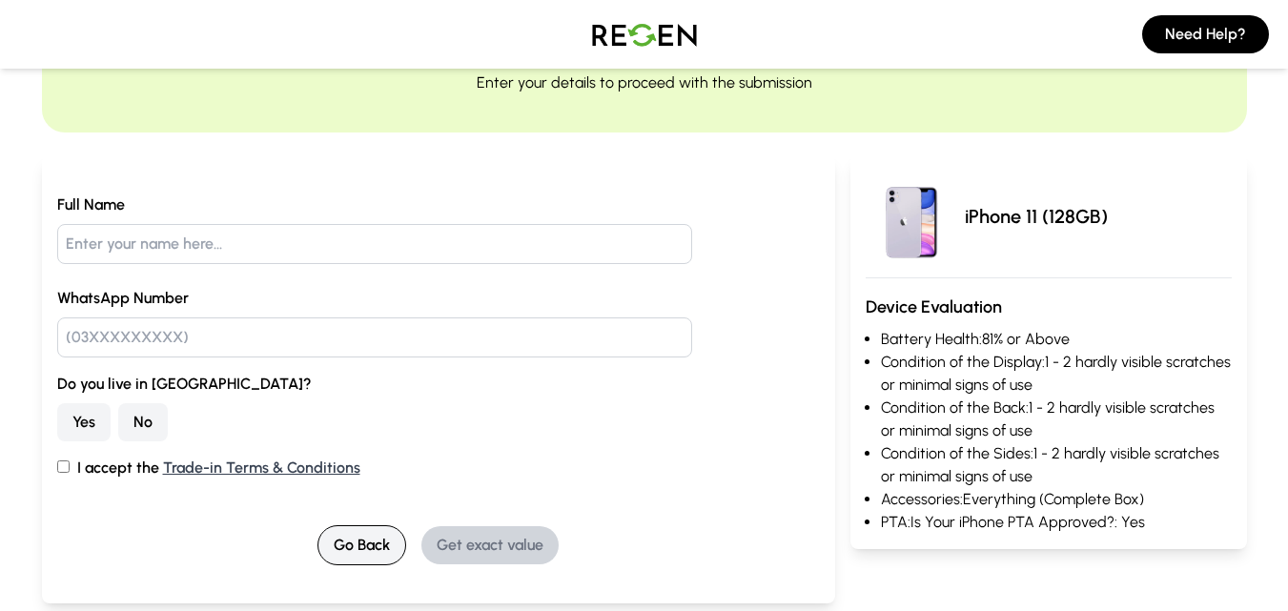
click at [345, 549] on button "Go Back" at bounding box center [362, 545] width 89 height 40
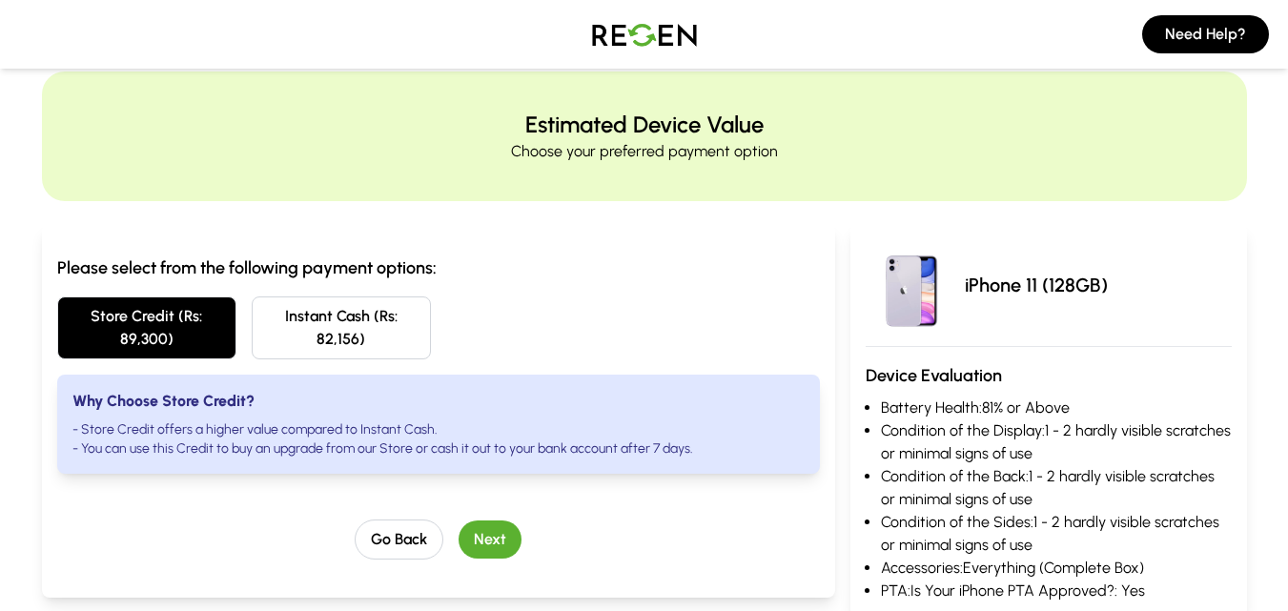
scroll to position [95, 0]
